Goal: Task Accomplishment & Management: Use online tool/utility

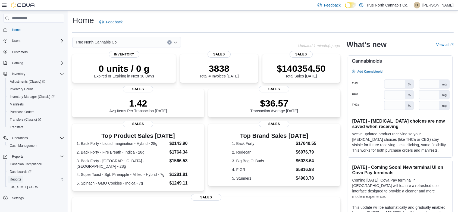
click at [19, 178] on span "Reports" at bounding box center [15, 179] width 11 height 4
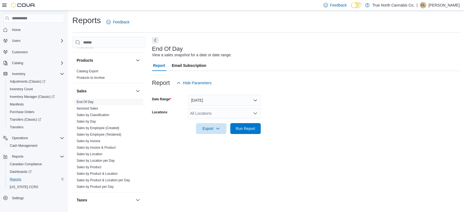
scroll to position [346, 0]
click at [110, 132] on link "Sales by Employee (Tendered)" at bounding box center [99, 132] width 45 height 4
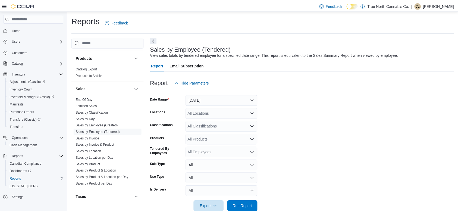
scroll to position [11, 0]
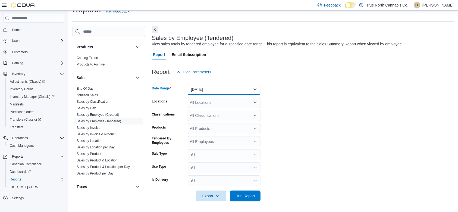
click at [204, 90] on button "[DATE]" at bounding box center [224, 89] width 73 height 11
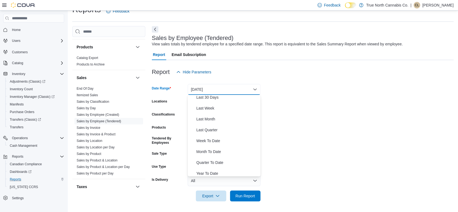
scroll to position [81, 0]
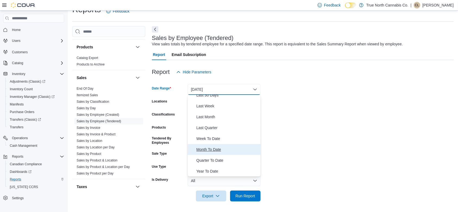
click at [214, 151] on span "Month To Date" at bounding box center [227, 149] width 62 height 7
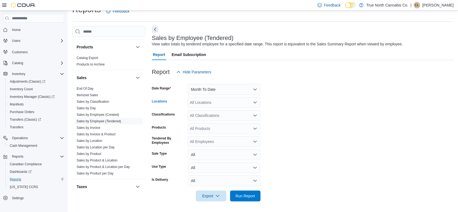
click at [209, 101] on div "All Locations" at bounding box center [224, 102] width 73 height 11
type input "***"
click at [211, 115] on button "[GEOGRAPHIC_DATA]" at bounding box center [224, 112] width 73 height 8
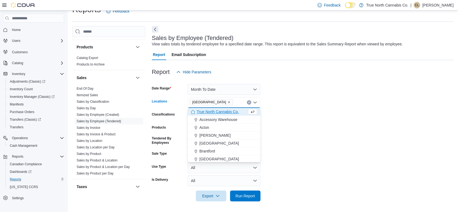
click at [227, 101] on icon "Remove Mississauga from selection in this group" at bounding box center [228, 102] width 3 height 3
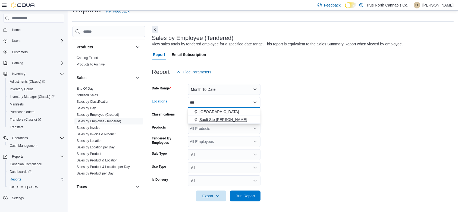
type input "***"
click at [217, 118] on span "Sault Ste [PERSON_NAME]" at bounding box center [223, 119] width 48 height 5
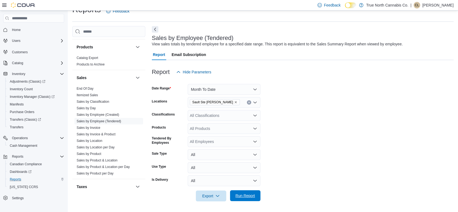
click at [241, 196] on span "Run Report" at bounding box center [246, 195] width 20 height 5
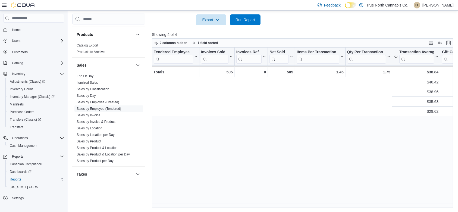
scroll to position [0, 298]
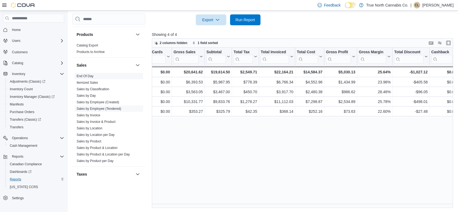
click at [95, 75] on span "End Of Day" at bounding box center [108, 76] width 69 height 7
click at [80, 77] on span "End Of Day" at bounding box center [85, 76] width 17 height 4
click at [84, 78] on span "End Of Day" at bounding box center [108, 76] width 69 height 7
click at [85, 74] on span "End Of Day" at bounding box center [85, 76] width 17 height 4
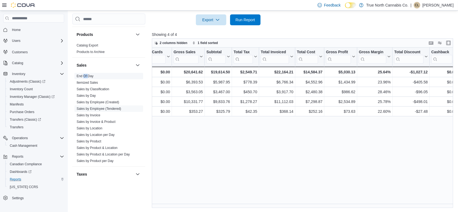
click at [85, 74] on span "End Of Day" at bounding box center [85, 76] width 17 height 4
click at [91, 74] on link "End Of Day" at bounding box center [85, 76] width 17 height 4
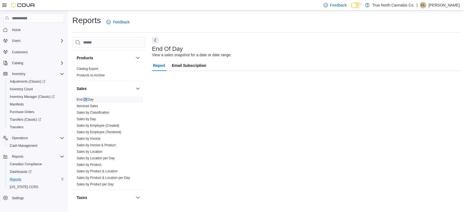
click at [91, 74] on link "Products to Archive" at bounding box center [91, 75] width 28 height 4
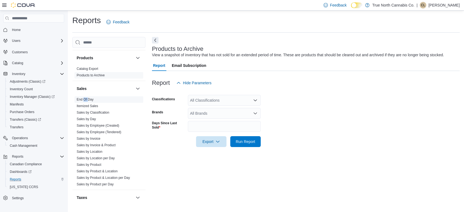
click at [80, 99] on link "End Of Day" at bounding box center [85, 100] width 17 height 4
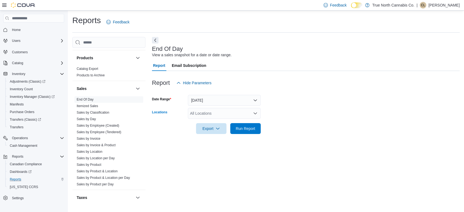
click at [199, 111] on div "All Locations" at bounding box center [224, 113] width 73 height 11
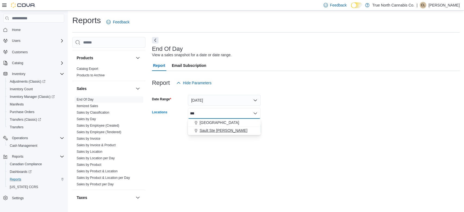
type input "***"
click at [201, 132] on span "Sault Ste [PERSON_NAME]" at bounding box center [223, 130] width 48 height 5
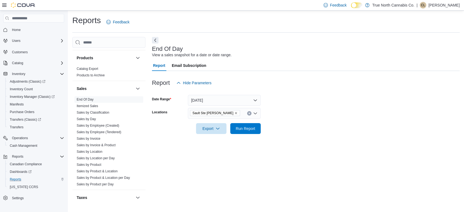
click at [317, 156] on div "End Of Day View a sales snapshot for a date or date range. Report Email Subscri…" at bounding box center [306, 122] width 308 height 170
click at [247, 128] on span "Run Report" at bounding box center [246, 128] width 20 height 5
